Goal: Task Accomplishment & Management: Use online tool/utility

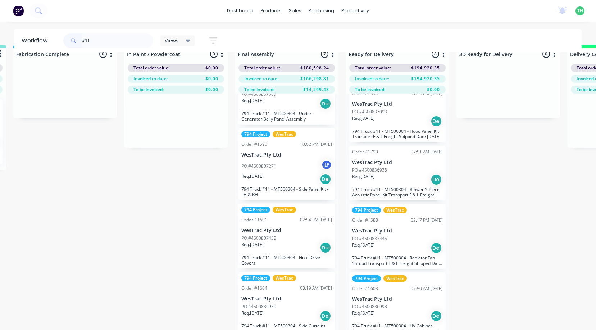
scroll to position [28, 999]
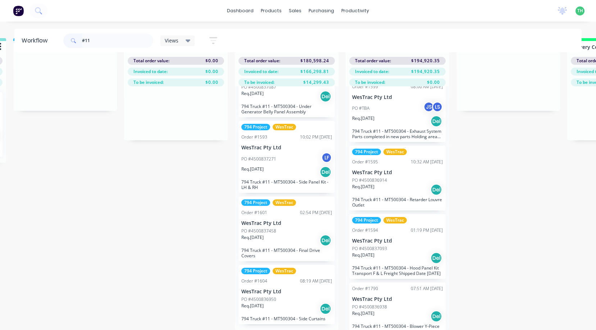
type input "#11"
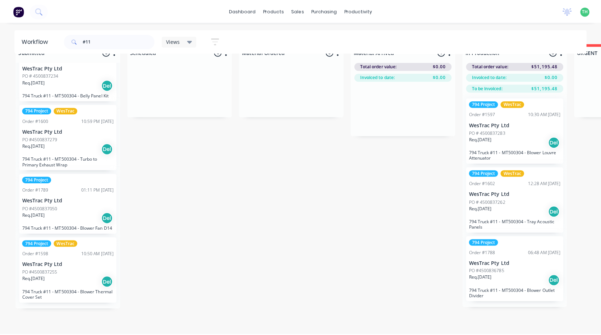
scroll to position [0, 0]
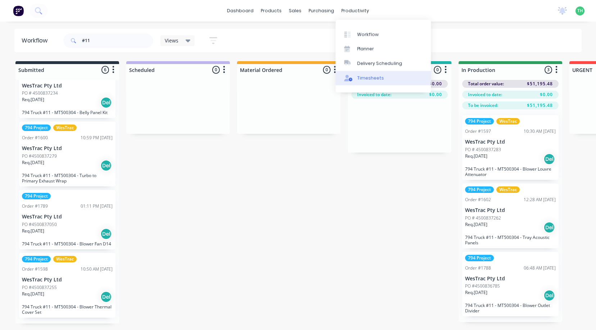
click at [373, 81] on div "Timesheets" at bounding box center [370, 78] width 27 height 6
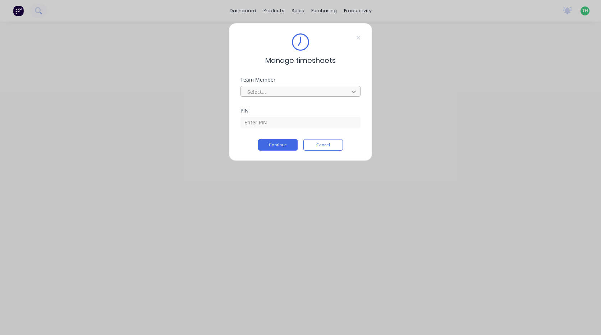
click at [351, 95] on icon at bounding box center [353, 91] width 7 height 7
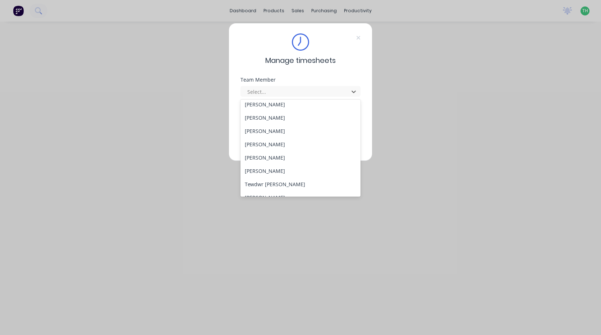
scroll to position [385, 0]
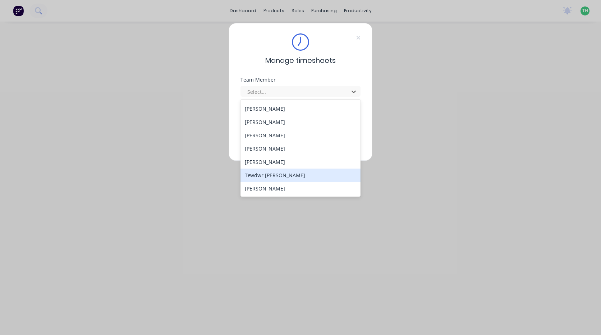
click at [283, 173] on div "Tewdwr [PERSON_NAME]" at bounding box center [301, 175] width 120 height 13
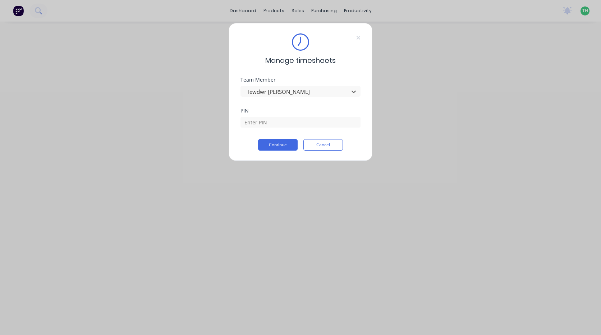
click at [284, 128] on div "PIN" at bounding box center [301, 123] width 120 height 31
click at [284, 124] on input at bounding box center [301, 122] width 120 height 11
type input "2711"
click at [275, 143] on button "Continue" at bounding box center [278, 145] width 40 height 12
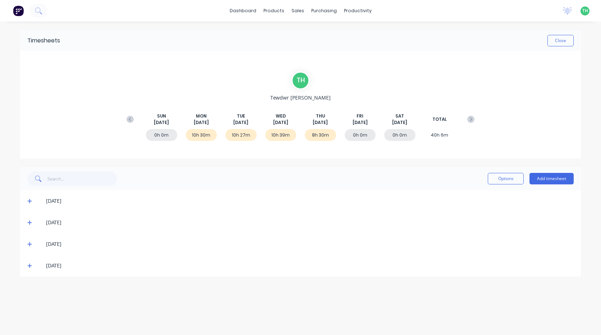
click at [32, 265] on icon at bounding box center [29, 265] width 5 height 5
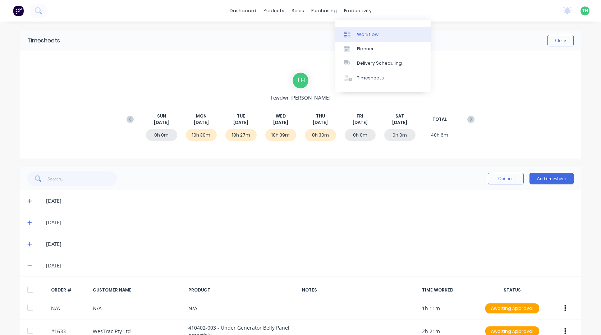
click at [355, 35] on link "Workflow" at bounding box center [382, 34] width 95 height 14
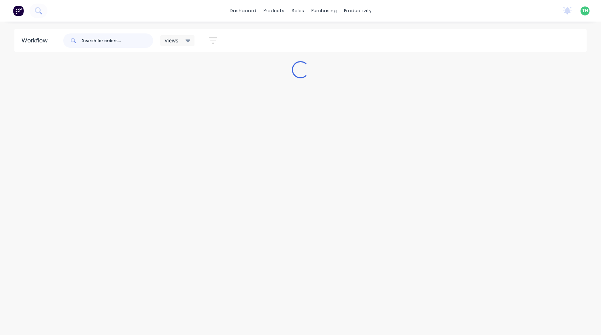
click at [102, 42] on input "text" at bounding box center [117, 40] width 71 height 14
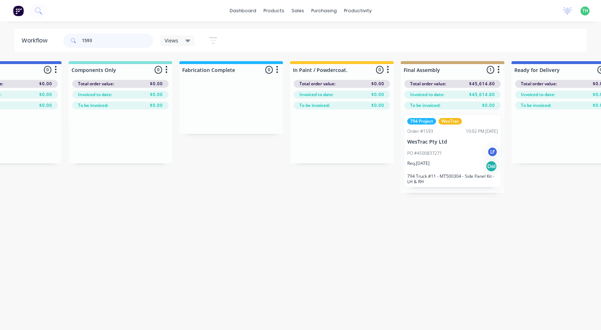
scroll to position [0, 830]
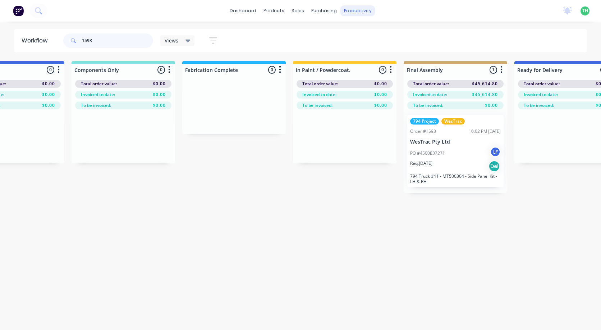
type input "1593"
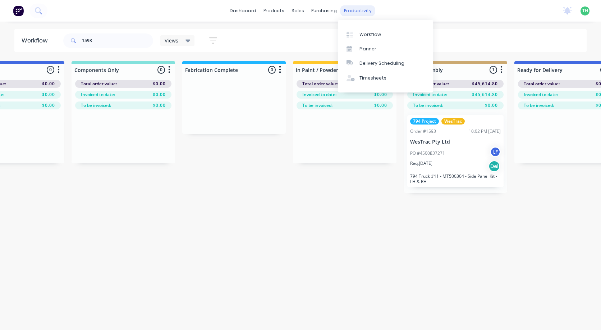
click at [351, 7] on div "productivity" at bounding box center [357, 10] width 35 height 11
click at [380, 76] on div "Timesheets" at bounding box center [373, 78] width 27 height 6
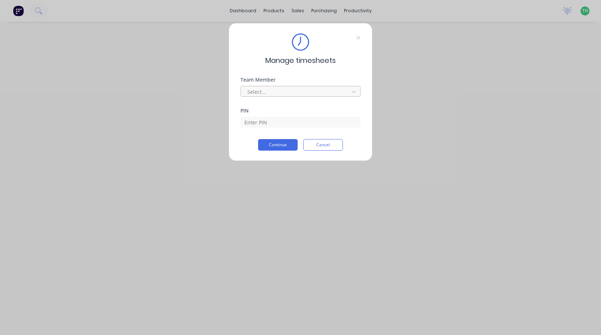
click at [315, 95] on div at bounding box center [296, 91] width 99 height 9
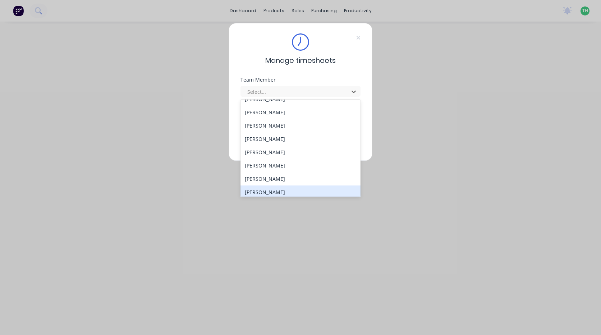
scroll to position [385, 0]
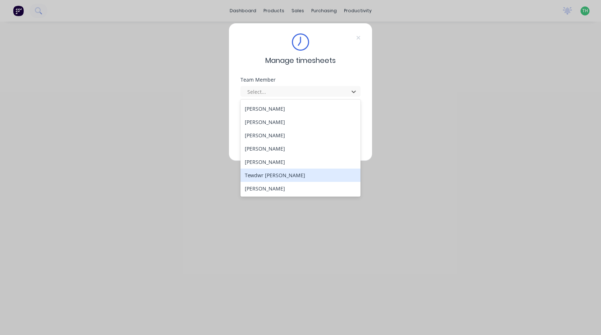
click at [299, 171] on div "Tewdwr [PERSON_NAME]" at bounding box center [301, 175] width 120 height 13
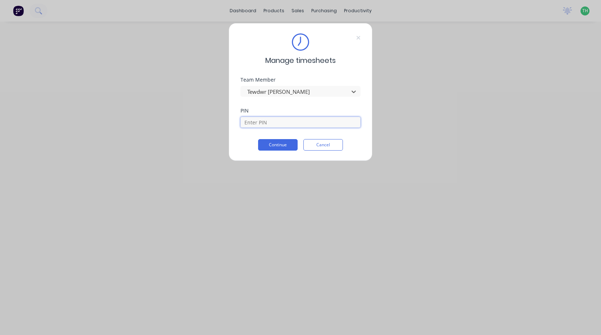
click at [283, 125] on input at bounding box center [301, 122] width 120 height 11
type input "2711"
click at [273, 142] on button "Continue" at bounding box center [278, 145] width 40 height 12
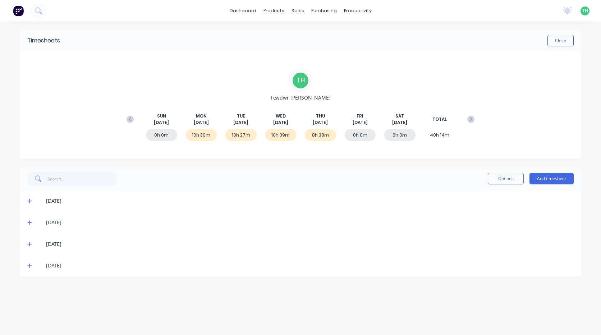
click at [31, 246] on icon at bounding box center [29, 244] width 5 height 5
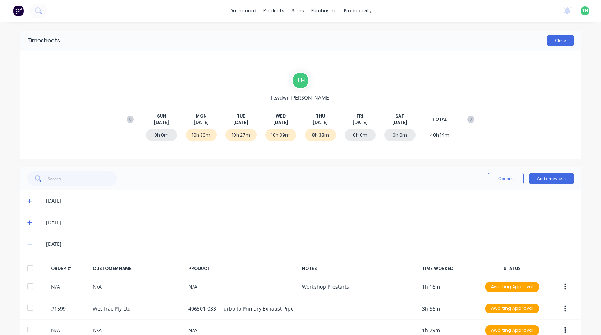
click at [556, 42] on button "Close" at bounding box center [561, 41] width 26 height 12
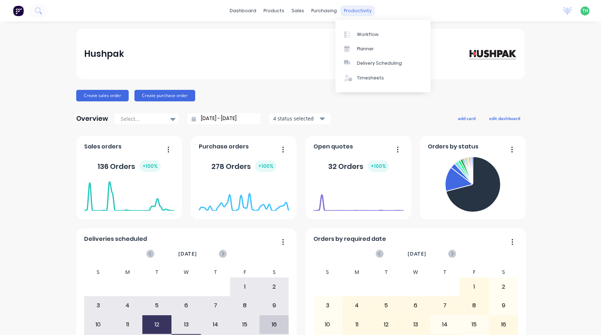
click at [357, 8] on div "productivity" at bounding box center [357, 10] width 35 height 11
click at [370, 77] on div "Timesheets" at bounding box center [370, 78] width 27 height 6
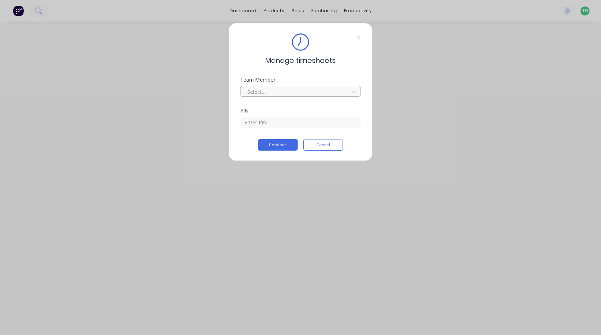
click at [268, 94] on div at bounding box center [296, 91] width 99 height 9
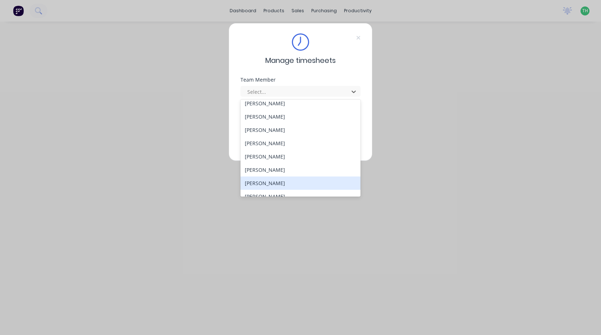
scroll to position [385, 0]
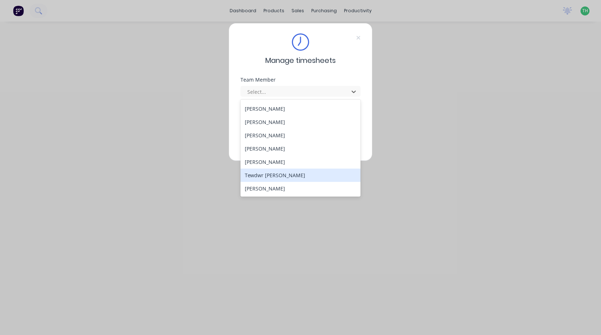
click at [266, 174] on div "Tewdwr [PERSON_NAME]" at bounding box center [301, 175] width 120 height 13
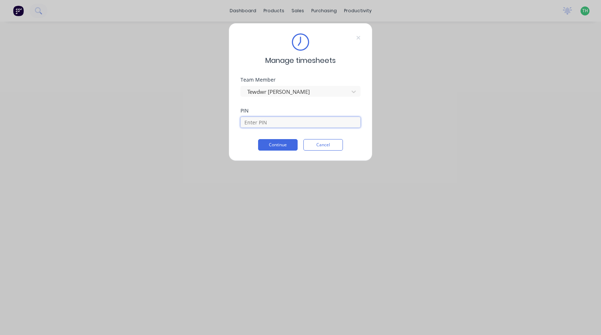
click at [282, 125] on input at bounding box center [301, 122] width 120 height 11
type input "2711"
click at [279, 144] on button "Continue" at bounding box center [278, 145] width 40 height 12
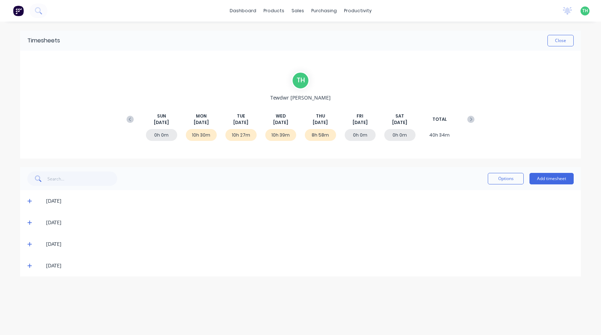
click at [26, 264] on div "[DATE]" at bounding box center [300, 266] width 561 height 22
click at [29, 266] on icon at bounding box center [29, 266] width 4 height 4
